Goal: Information Seeking & Learning: Learn about a topic

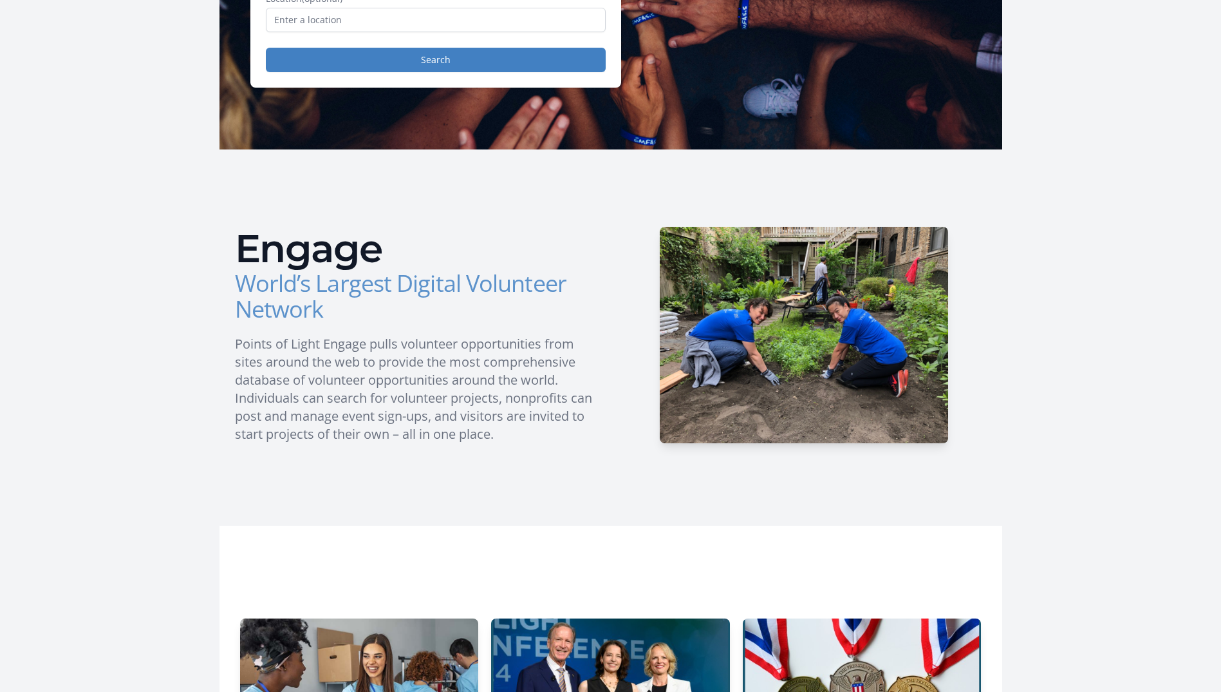
scroll to position [451, 0]
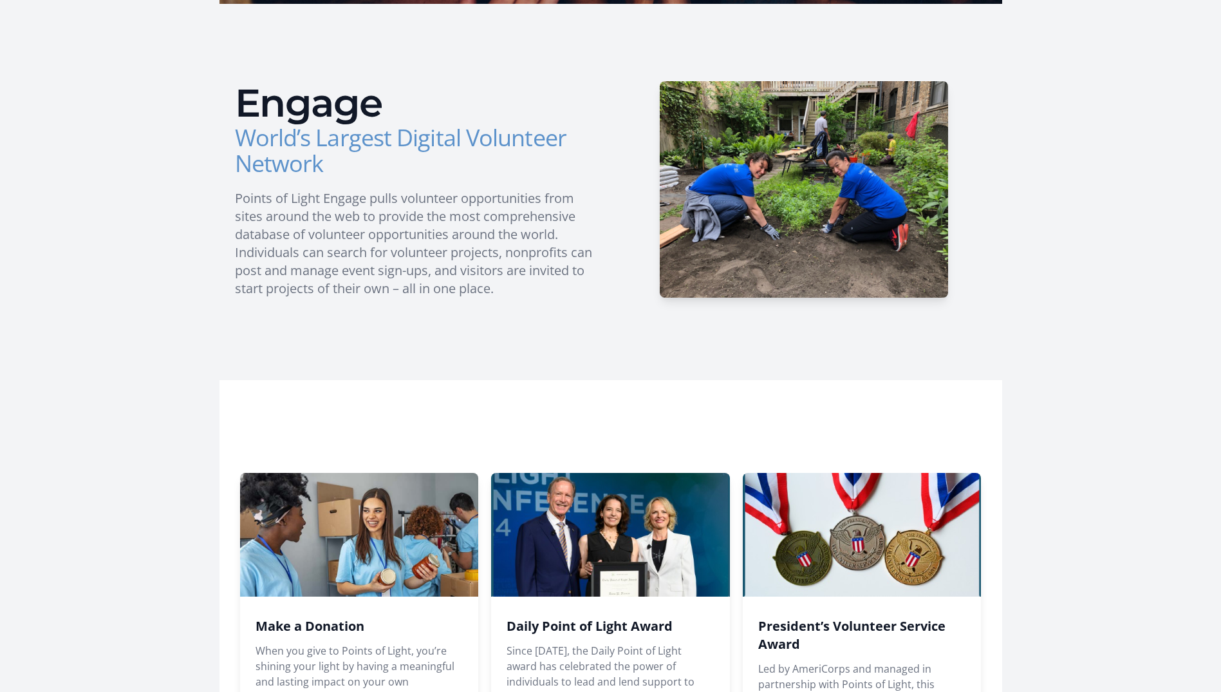
click at [348, 138] on h3 "World’s Largest Digital Volunteer Network" at bounding box center [418, 151] width 366 height 52
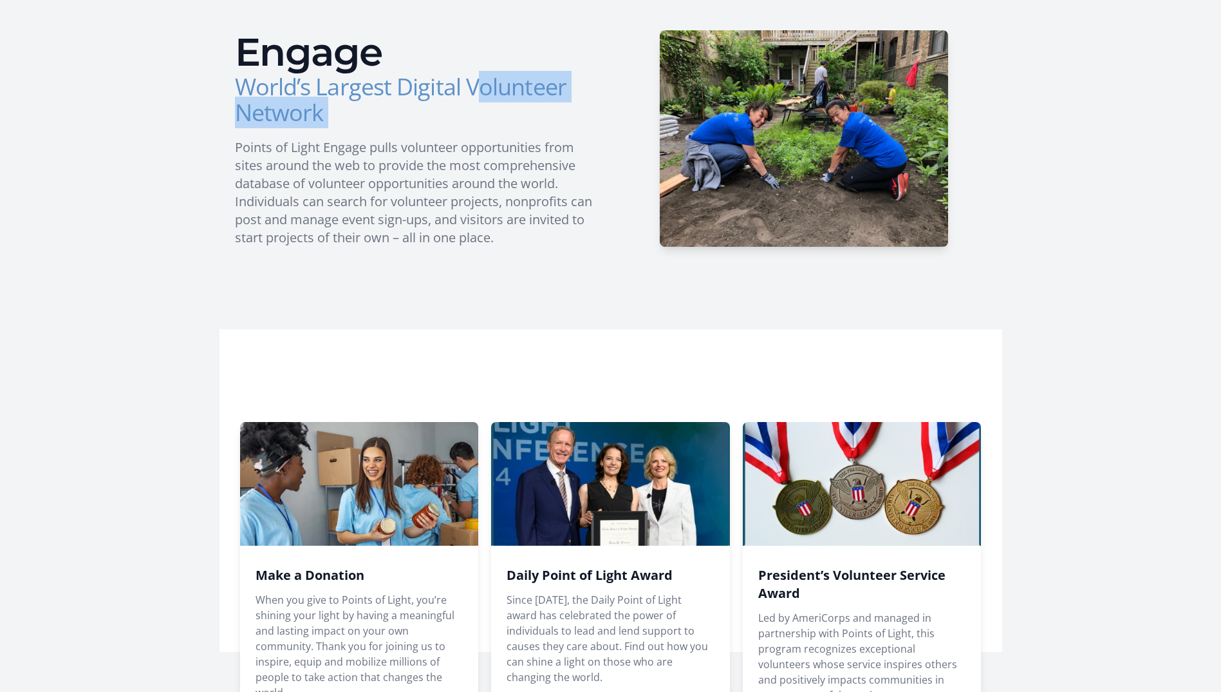
scroll to position [580, 0]
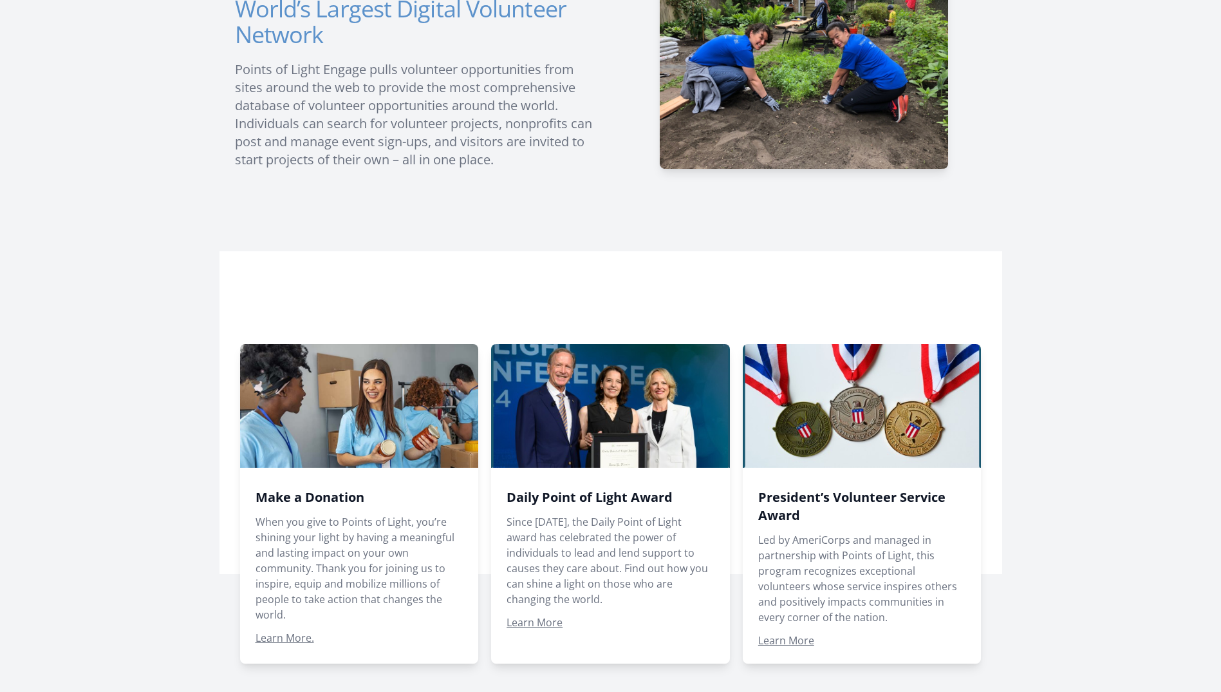
click at [304, 58] on div "Engage World’s Largest Digital Volunteer Network Points of Light Engage pulls v…" at bounding box center [418, 60] width 366 height 216
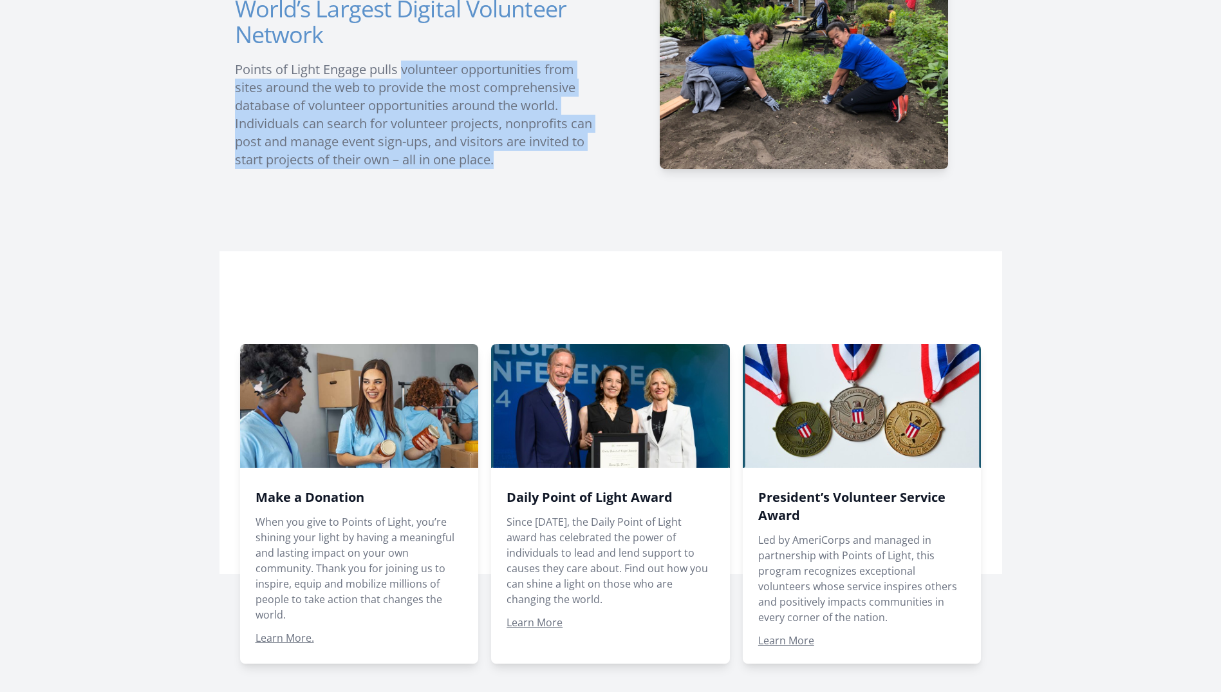
click at [304, 58] on div "Engage World’s Largest Digital Volunteer Network Points of Light Engage pulls v…" at bounding box center [418, 60] width 366 height 216
drag, startPoint x: 304, startPoint y: 58, endPoint x: 438, endPoint y: 140, distance: 157.8
click at [438, 140] on p "Points of Light Engage pulls volunteer opportunities from sites around the web …" at bounding box center [418, 115] width 366 height 108
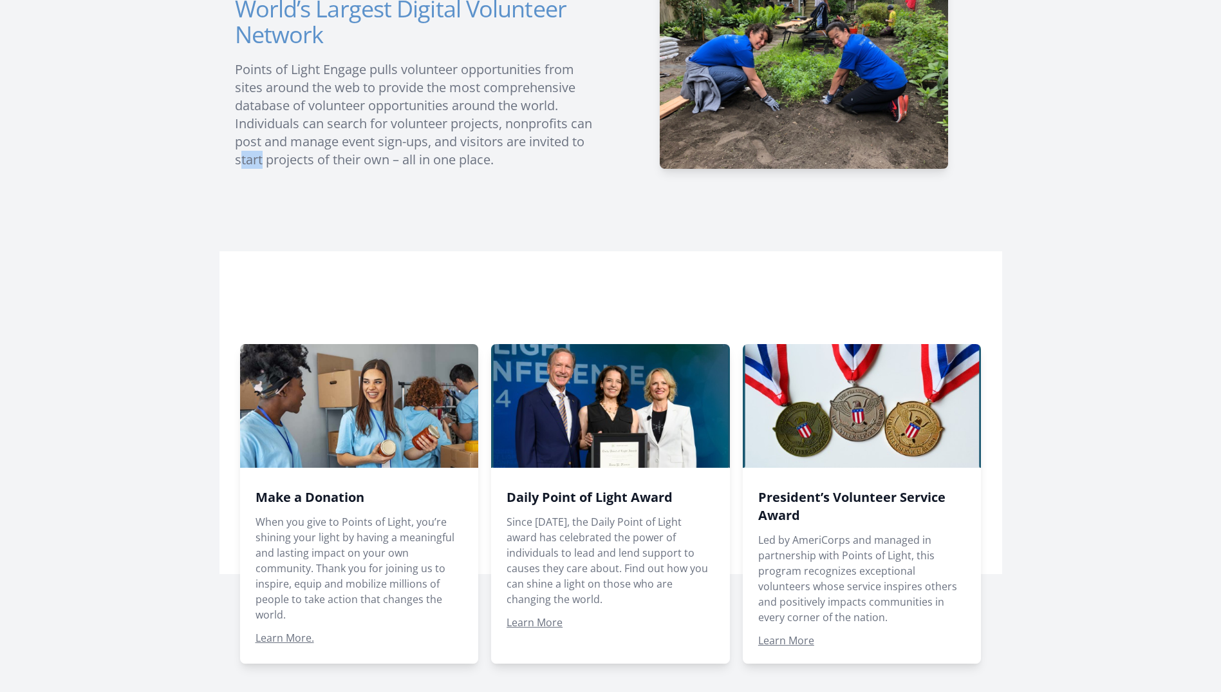
click at [438, 140] on p "Points of Light Engage pulls volunteer opportunities from sites around the web …" at bounding box center [418, 115] width 366 height 108
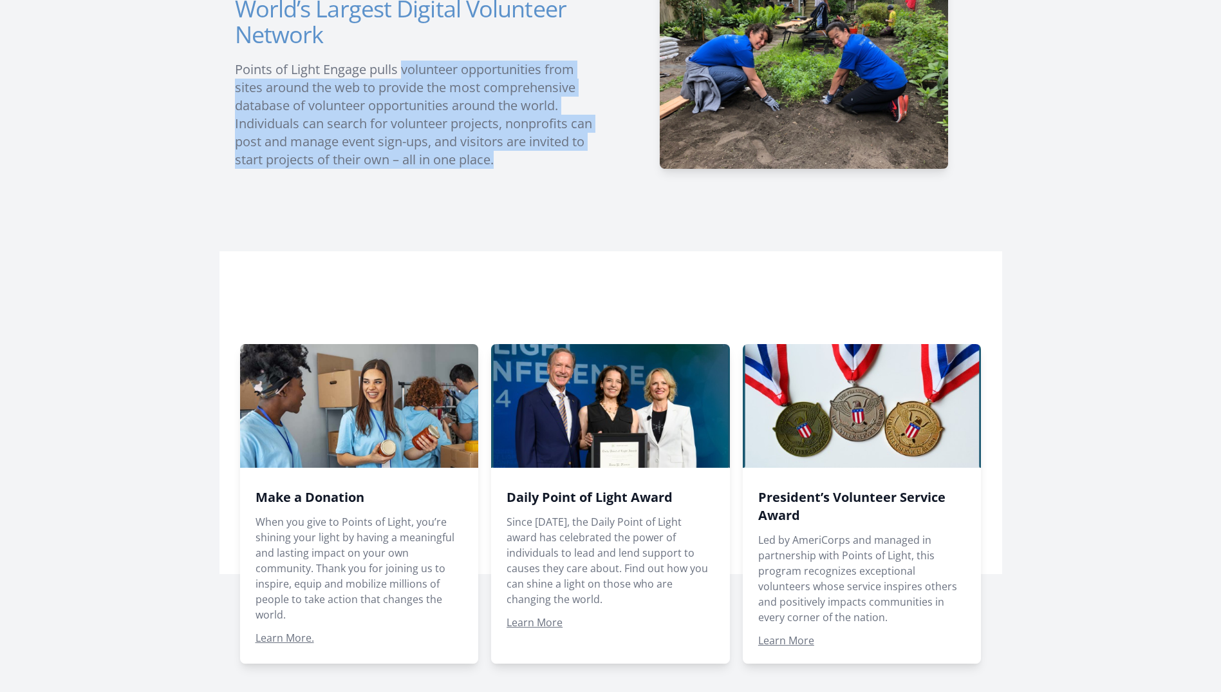
click at [438, 140] on p "Points of Light Engage pulls volunteer opportunities from sites around the web …" at bounding box center [418, 115] width 366 height 108
drag, startPoint x: 438, startPoint y: 140, endPoint x: 337, endPoint y: 140, distance: 101.1
click at [337, 140] on p "Points of Light Engage pulls volunteer opportunities from sites around the web …" at bounding box center [418, 115] width 366 height 108
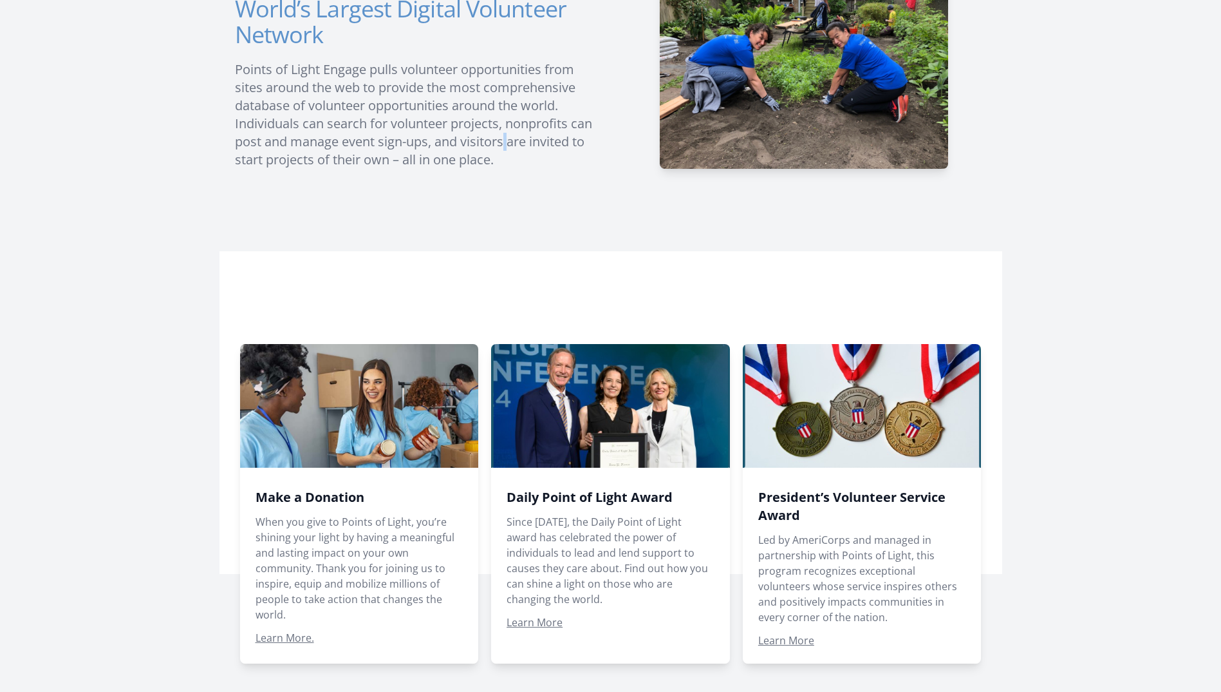
click at [337, 140] on p "Points of Light Engage pulls volunteer opportunities from sites around the web …" at bounding box center [418, 115] width 366 height 108
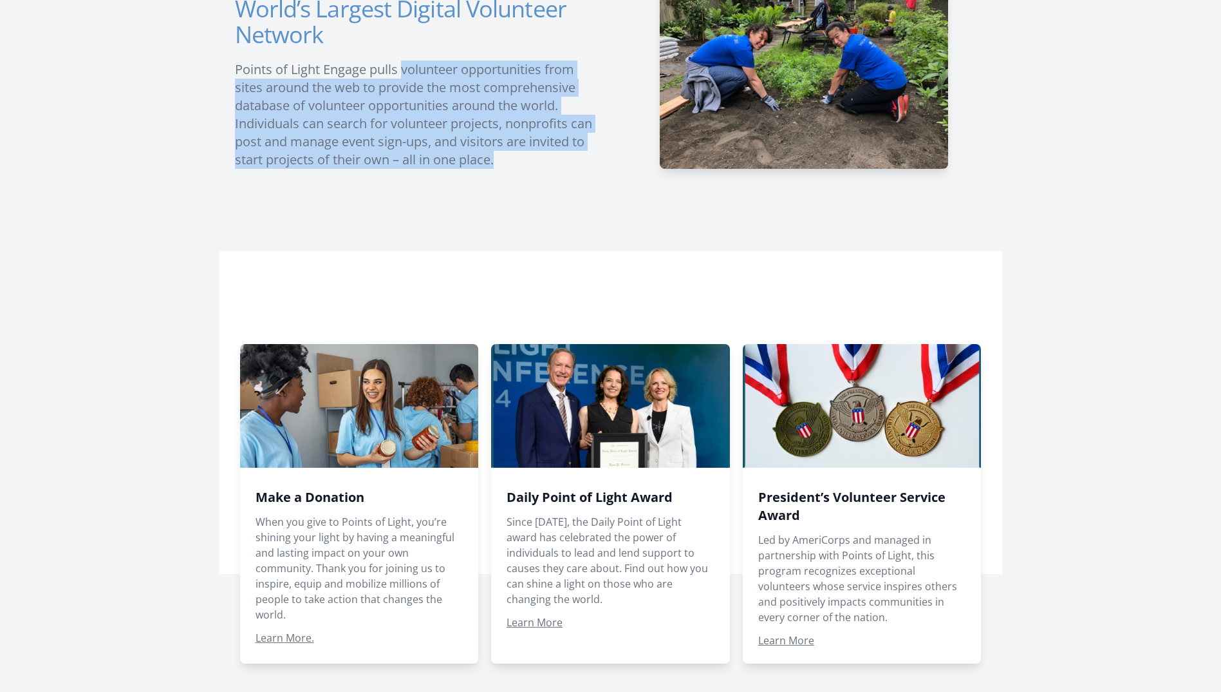
click at [337, 140] on p "Points of Light Engage pulls volunteer opportunities from sites around the web …" at bounding box center [418, 115] width 366 height 108
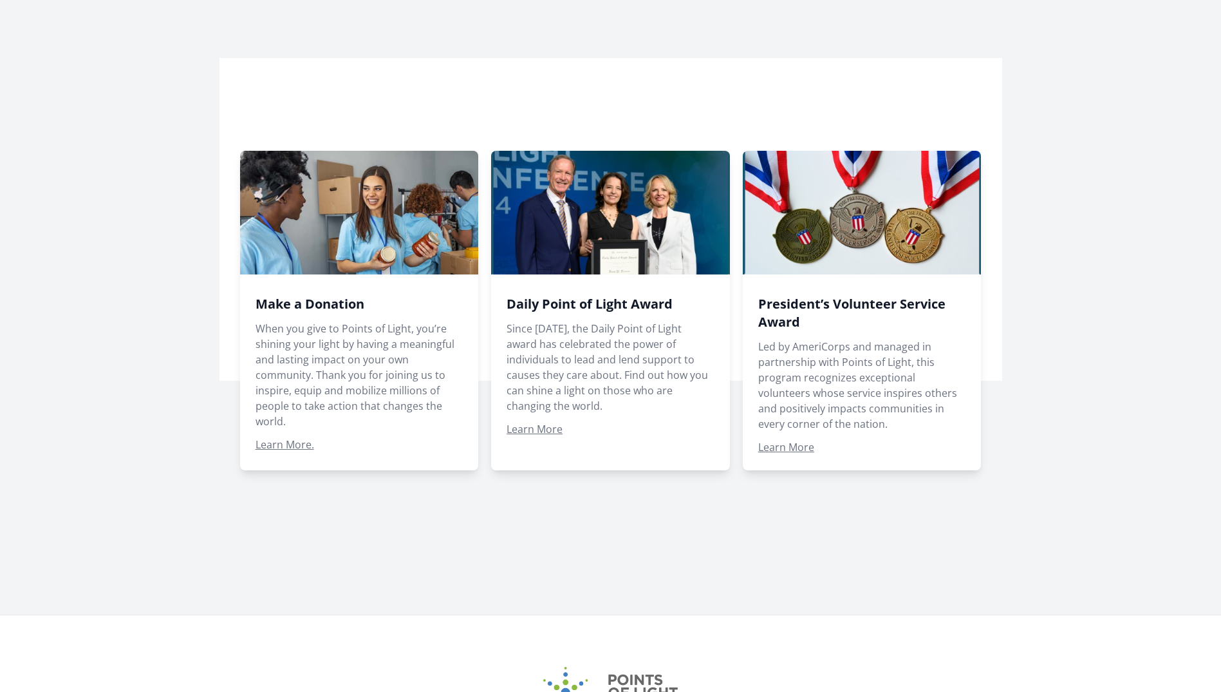
scroll to position [918, 0]
